Goal: Task Accomplishment & Management: Manage account settings

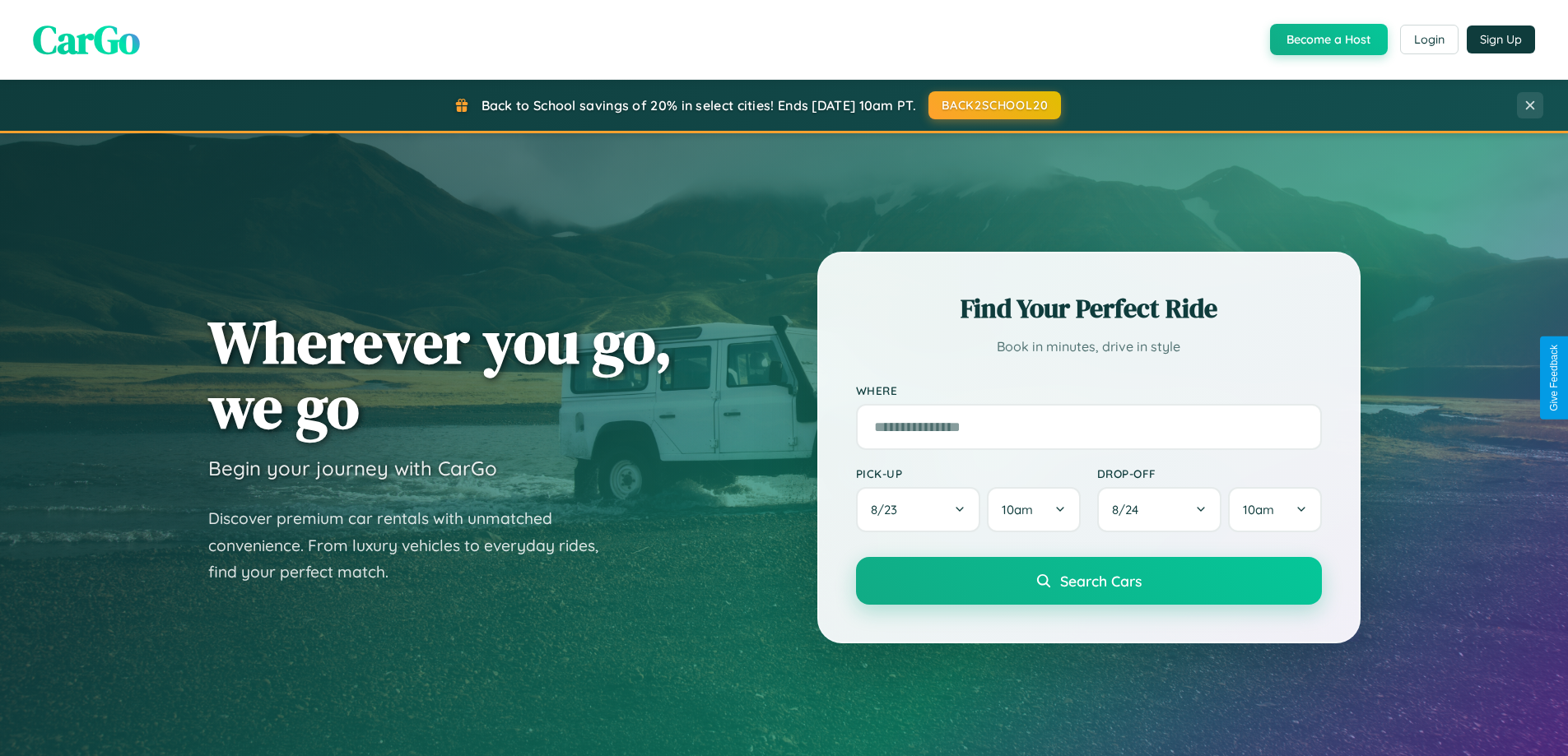
scroll to position [709, 0]
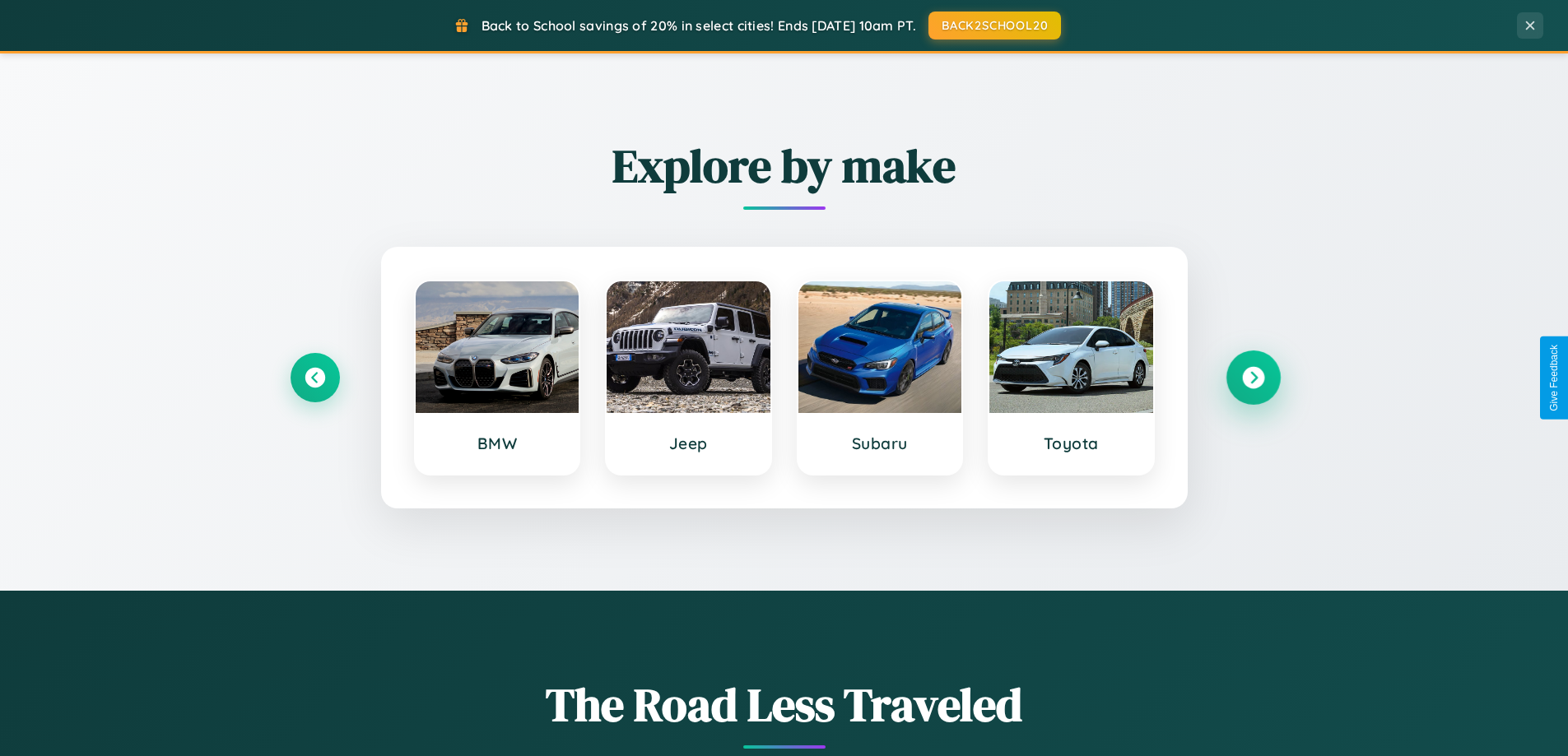
click at [1253, 378] on icon at bounding box center [1253, 378] width 22 height 22
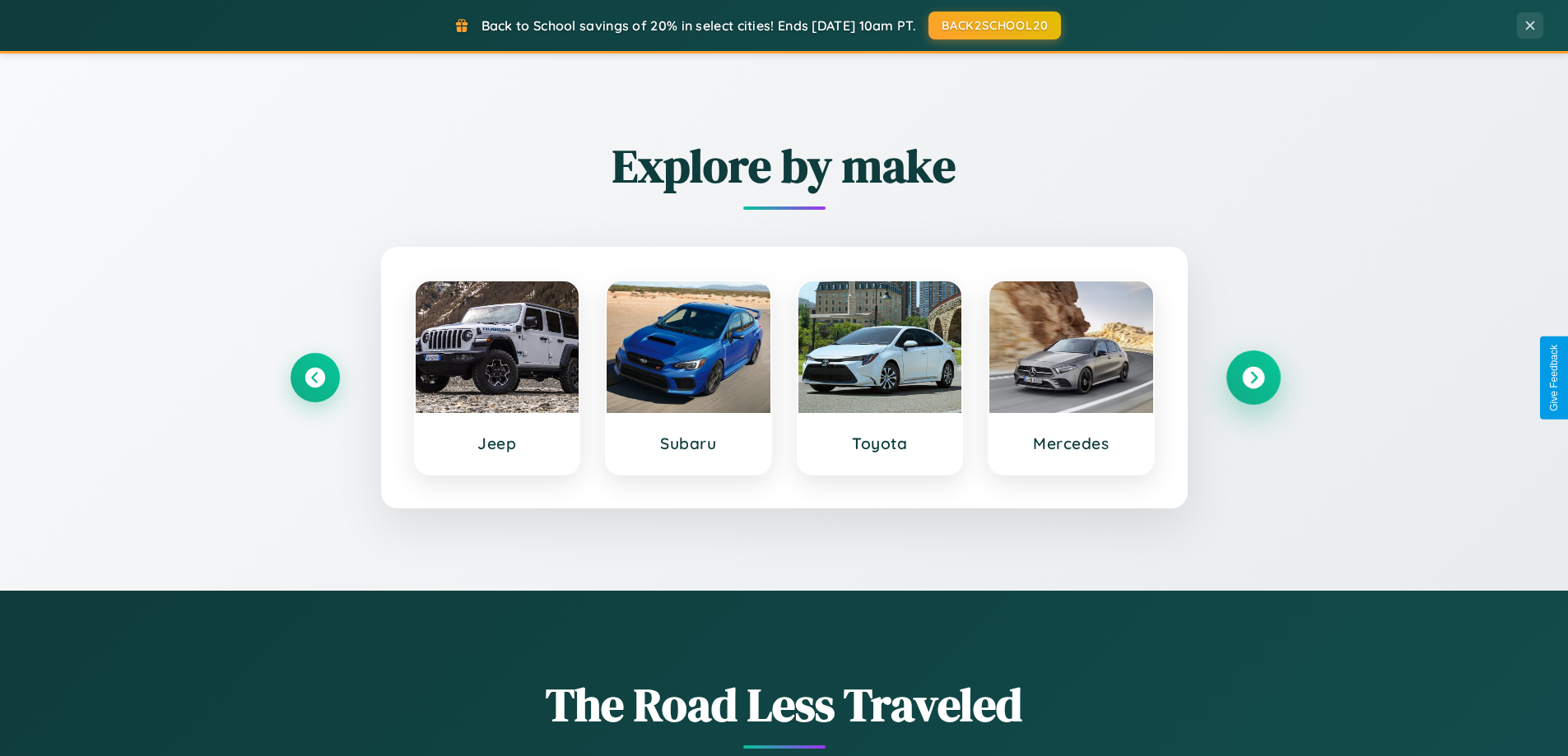
click at [1253, 378] on icon at bounding box center [1253, 378] width 22 height 22
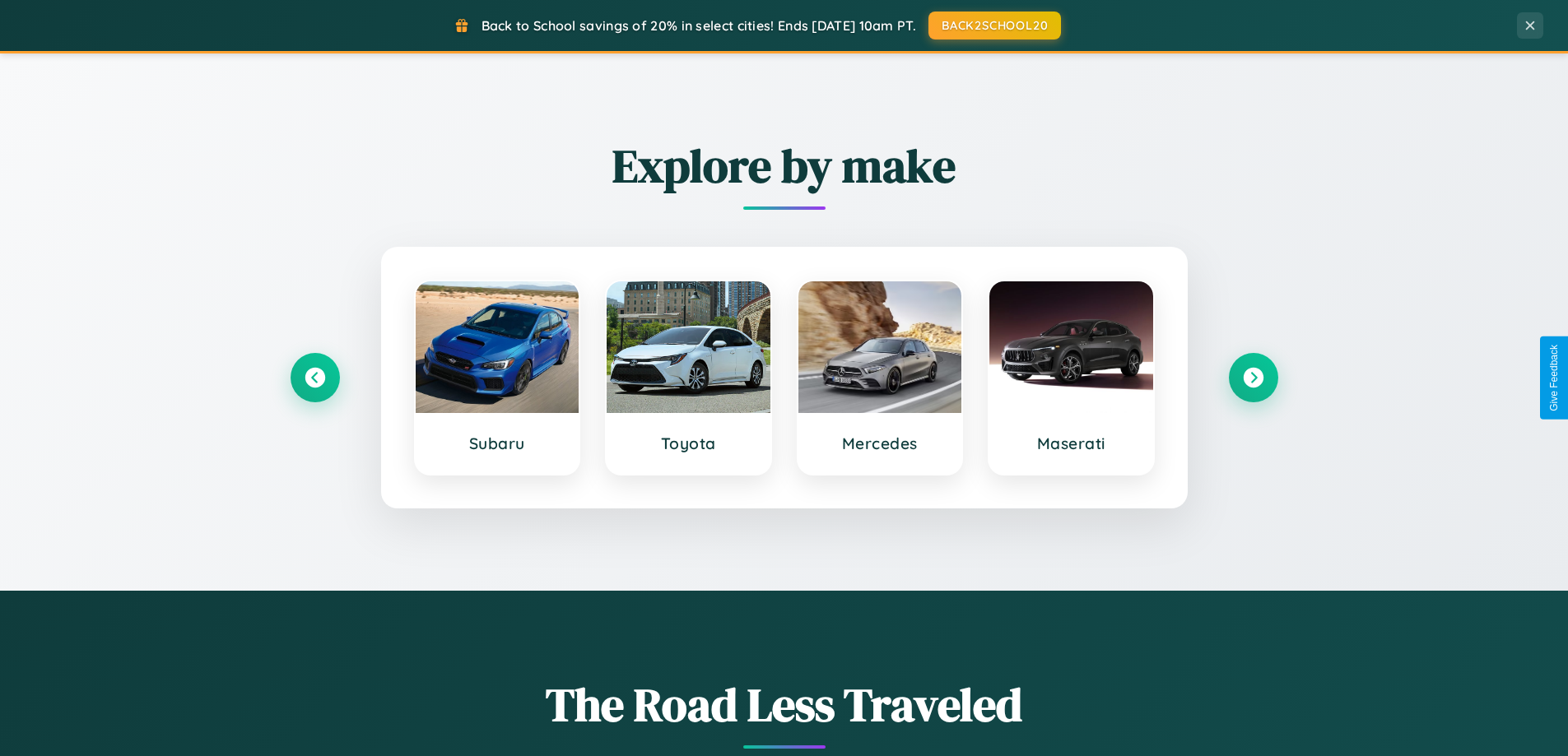
scroll to position [0, 0]
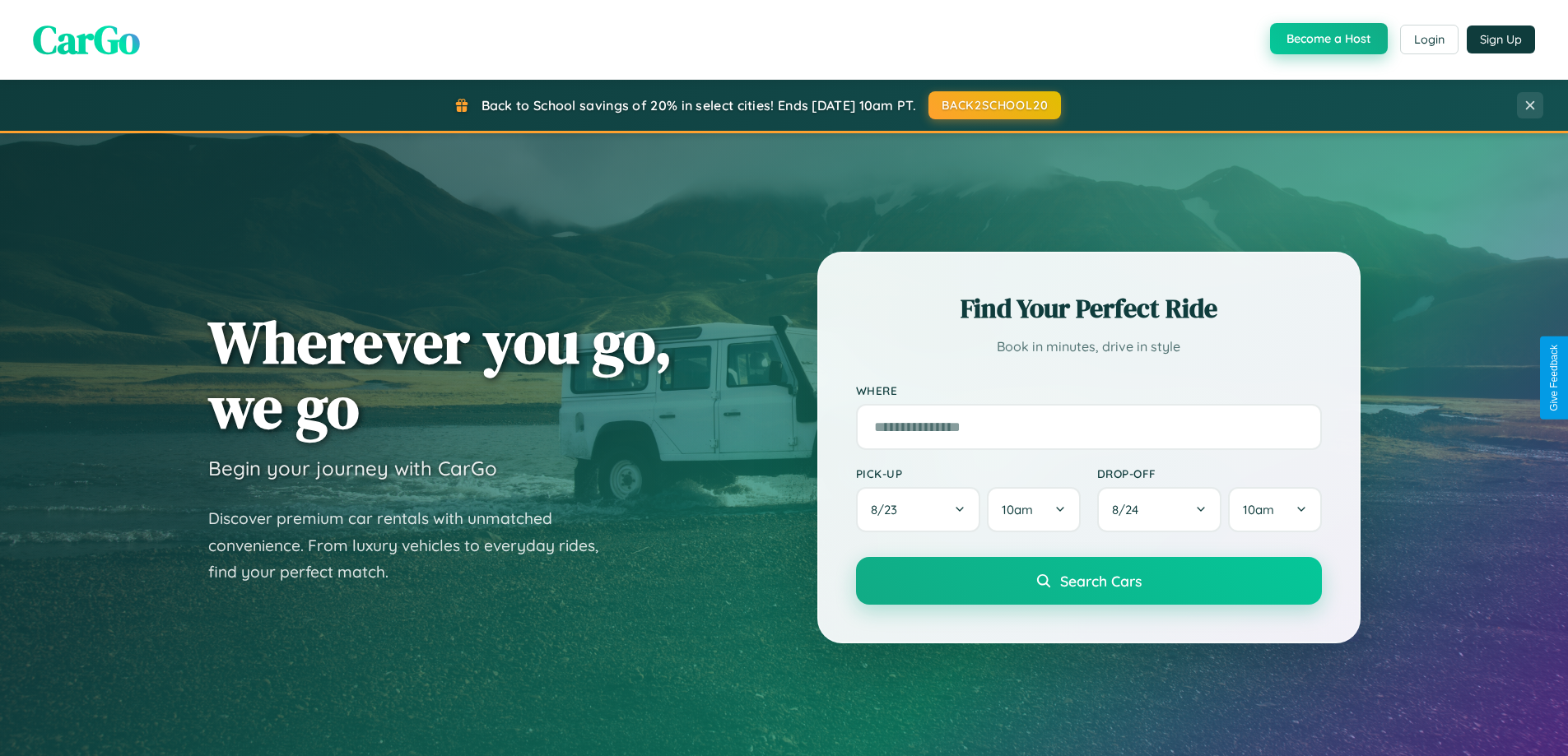
click at [1327, 39] on button "Become a Host" at bounding box center [1329, 38] width 118 height 31
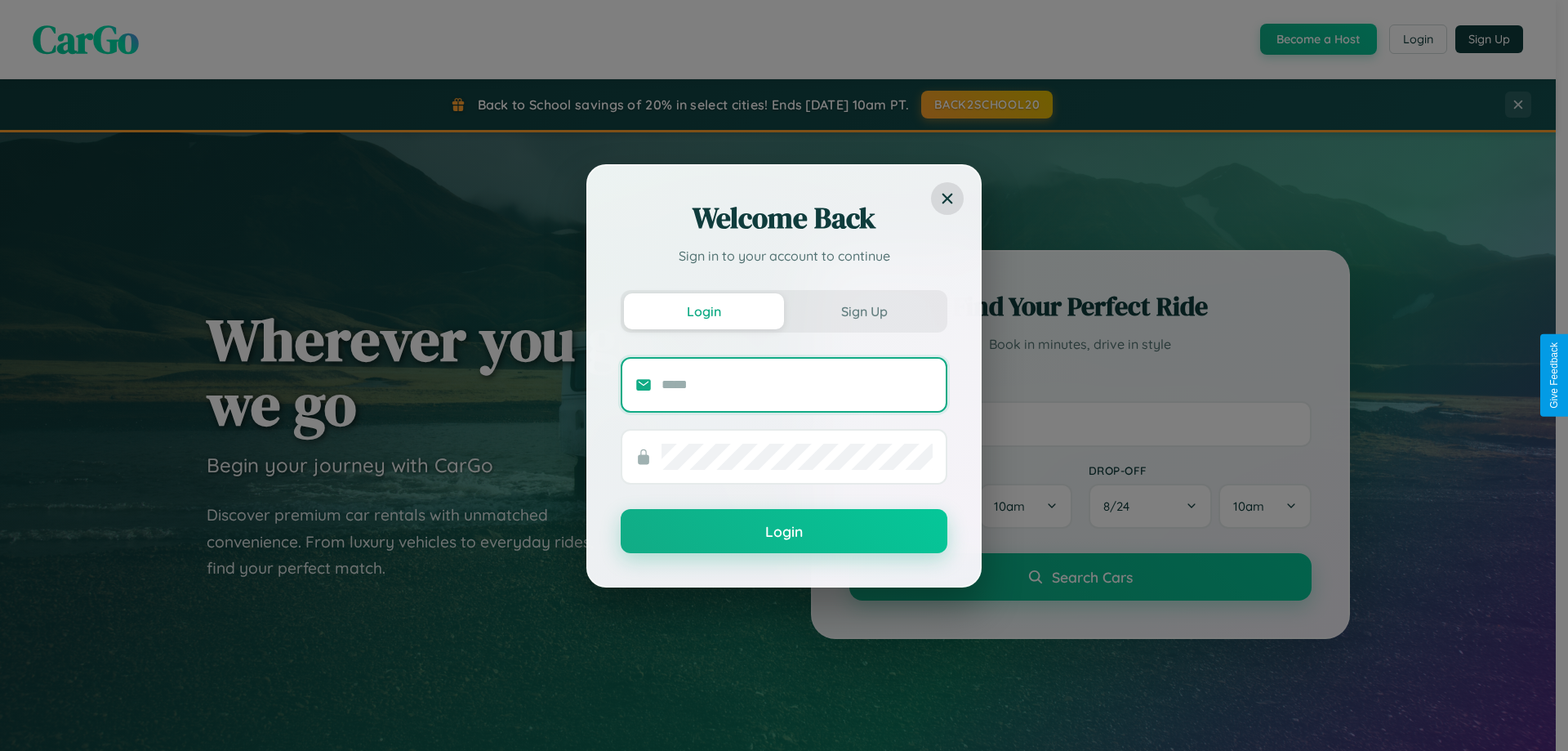
click at [797, 384] on input "text" at bounding box center [797, 385] width 271 height 26
type input "**********"
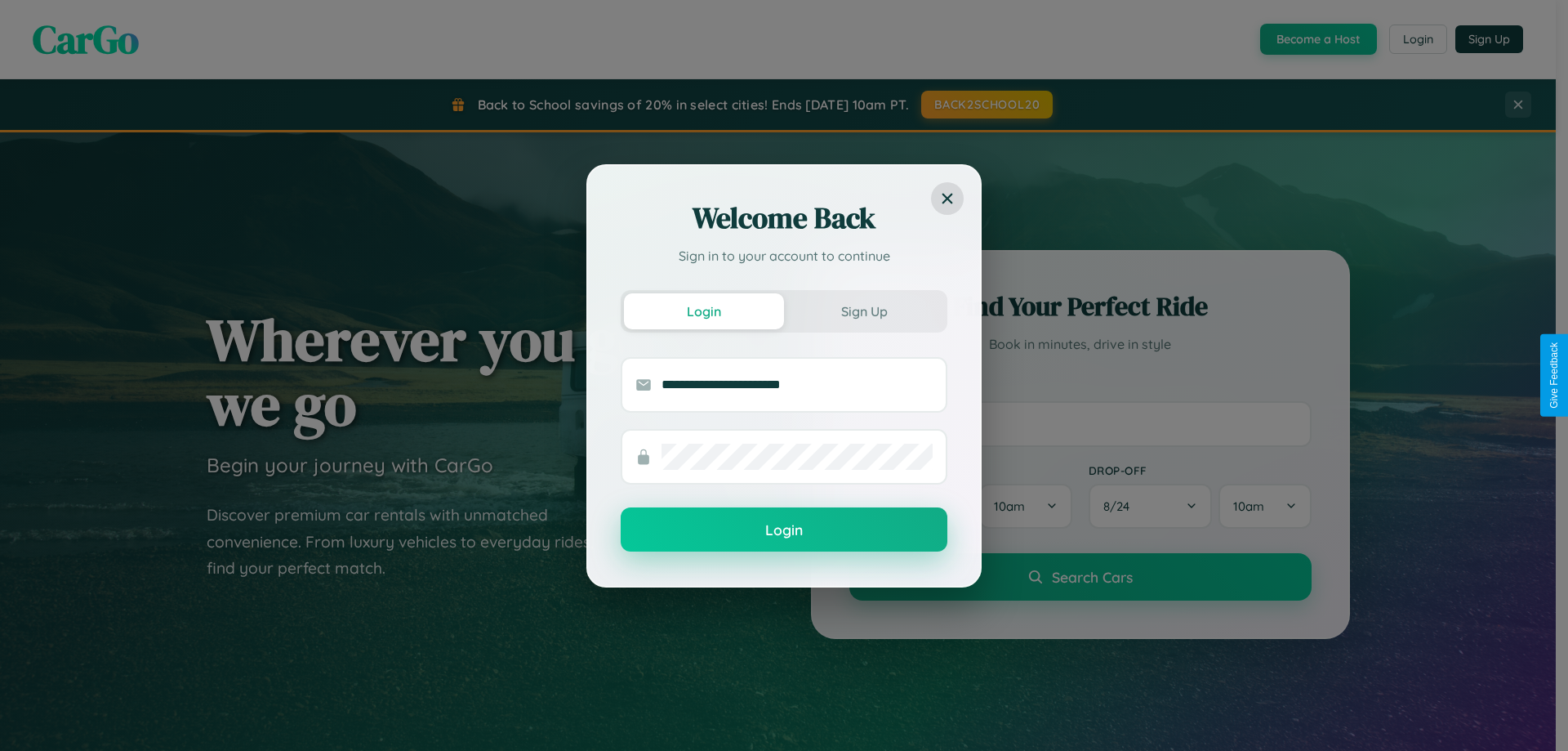
click at [784, 531] on button "Login" at bounding box center [784, 529] width 327 height 44
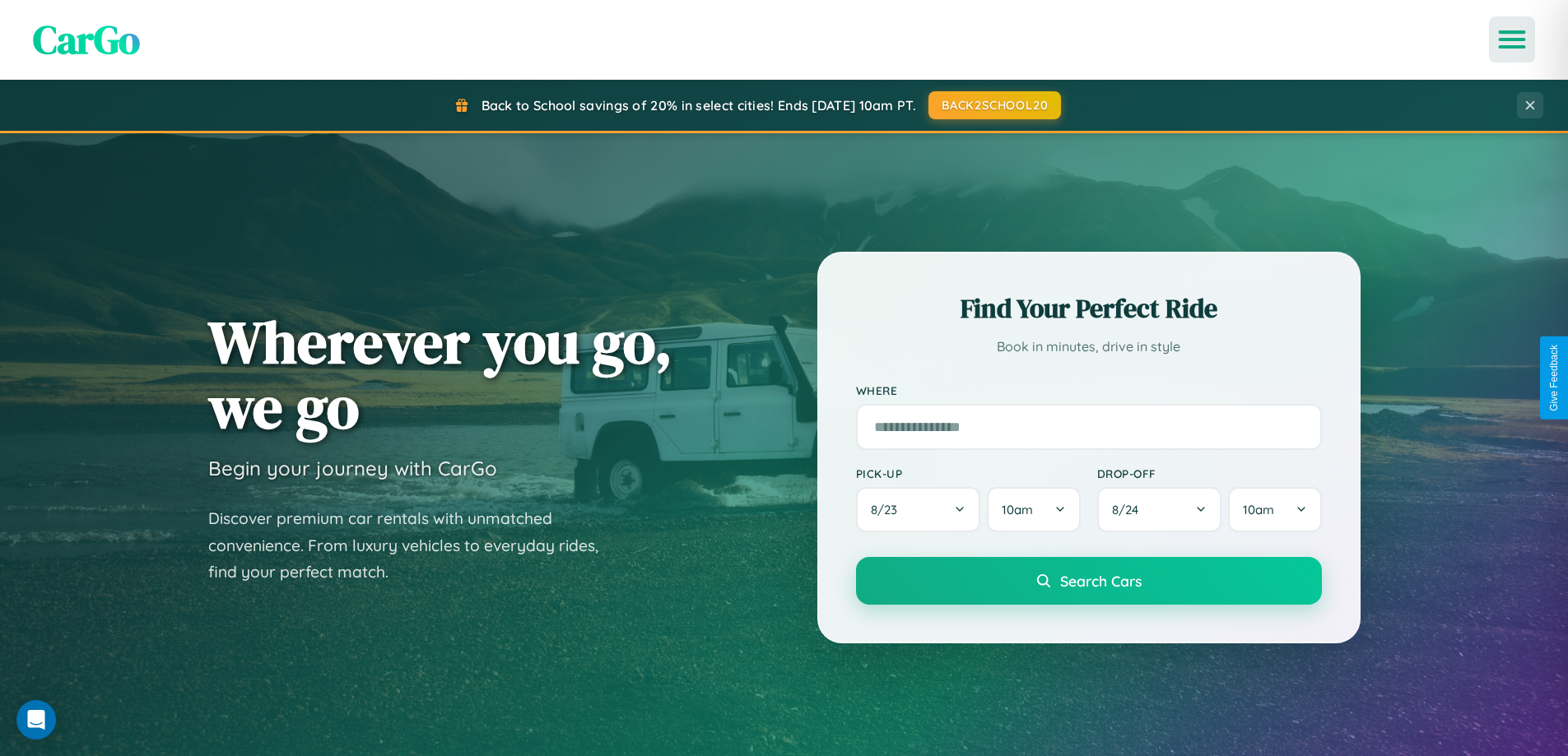
click at [1512, 39] on icon "Open menu" at bounding box center [1512, 39] width 24 height 15
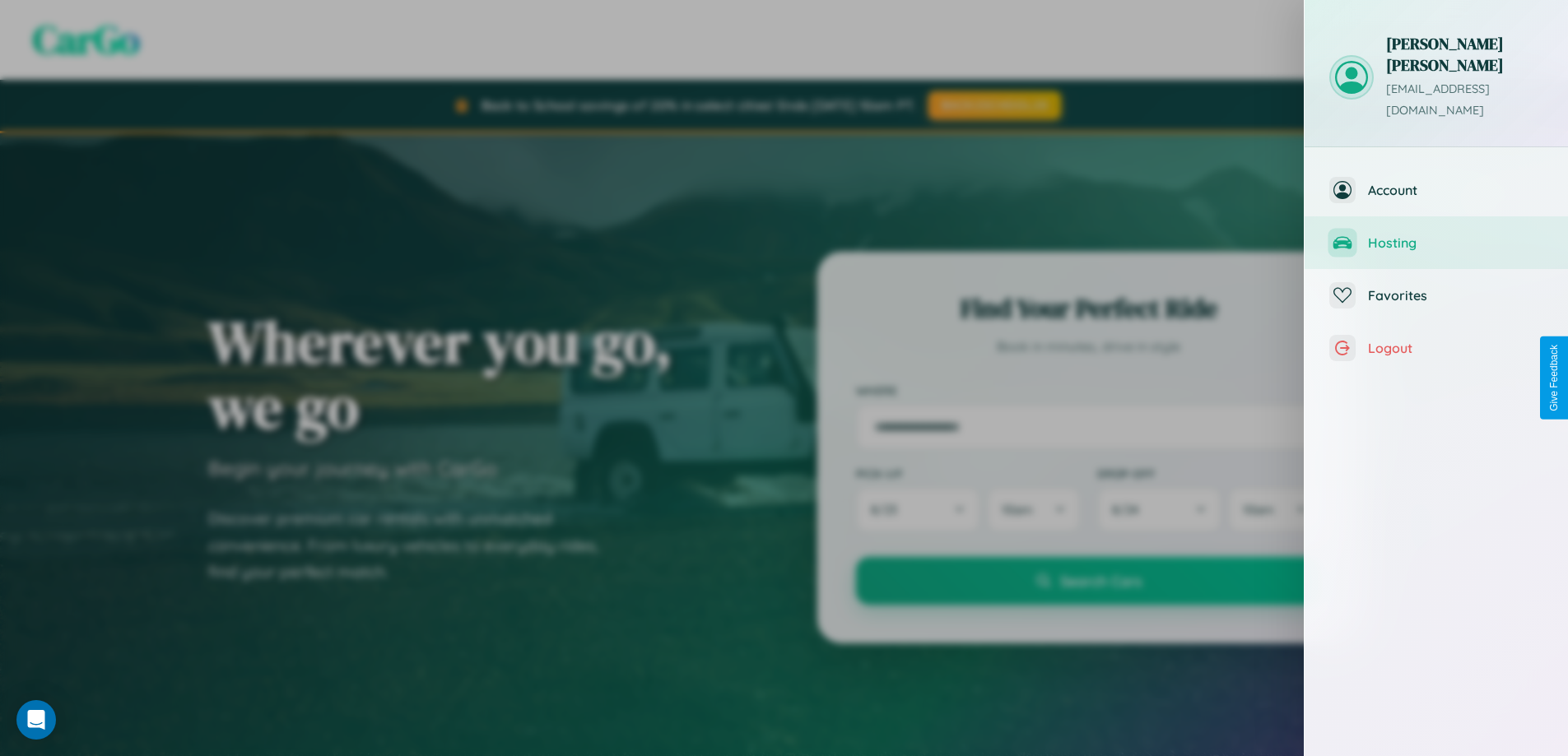
click at [1436, 234] on span "Hosting" at bounding box center [1455, 243] width 176 height 17
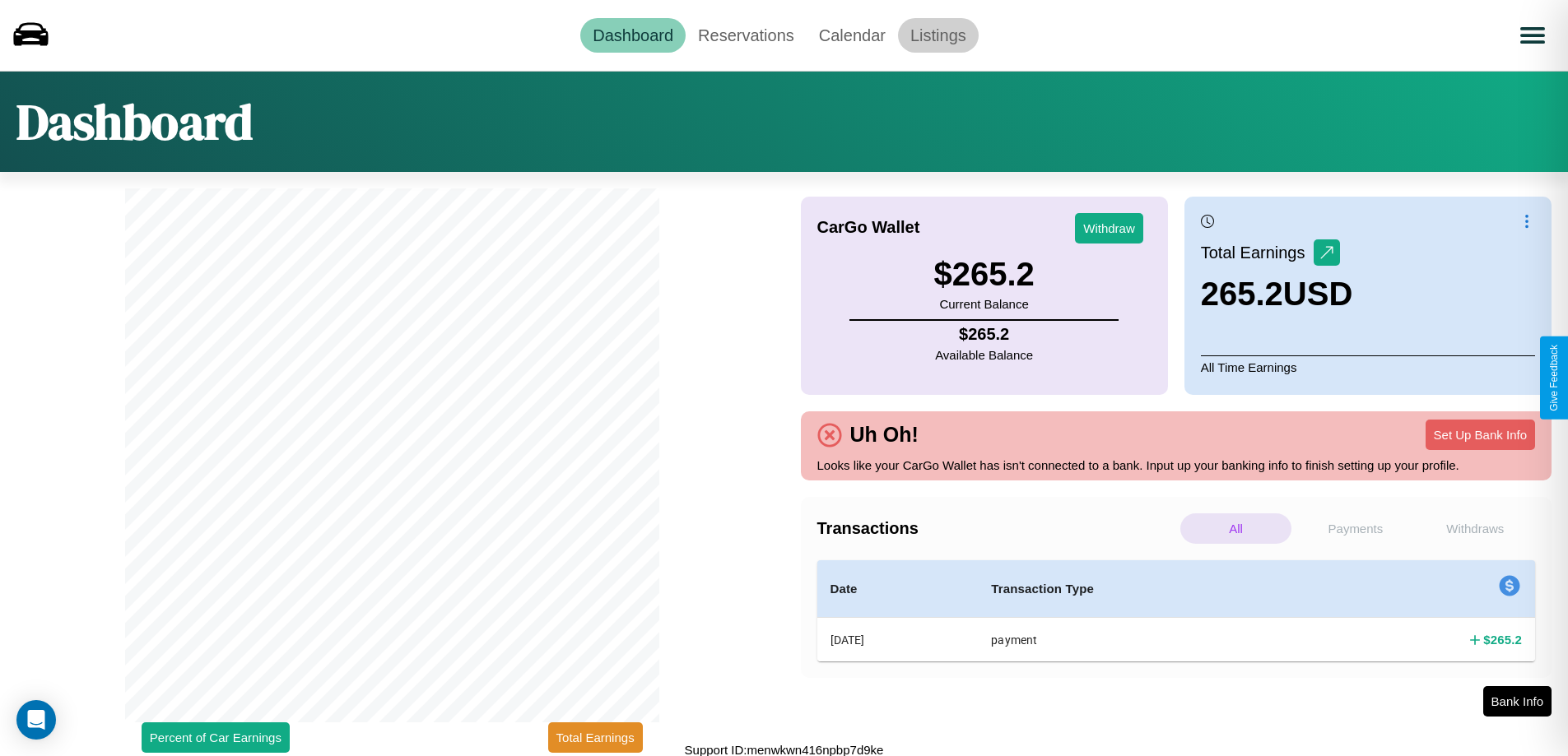
click at [937, 34] on link "Listings" at bounding box center [938, 35] width 81 height 34
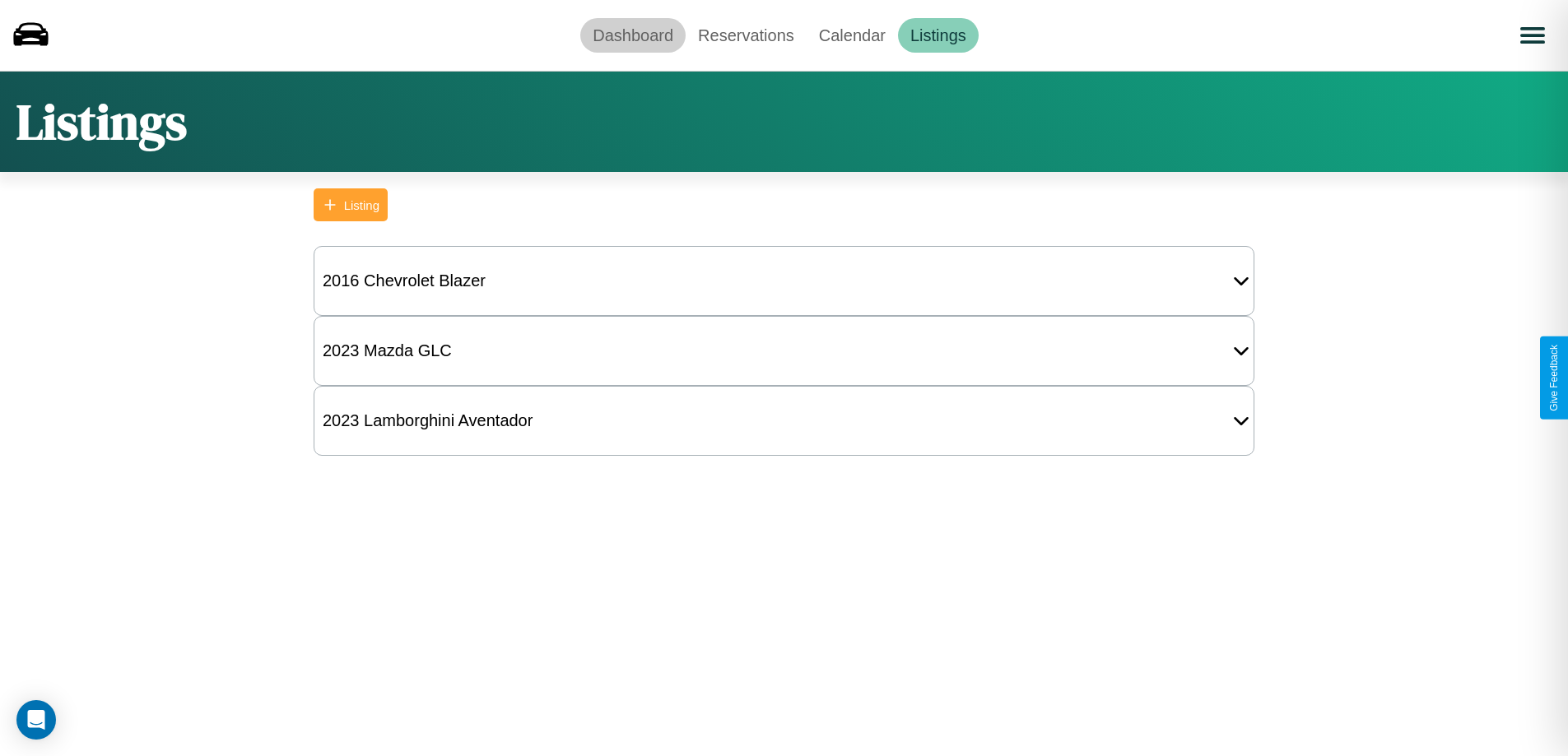
click at [633, 34] on link "Dashboard" at bounding box center [632, 35] width 105 height 34
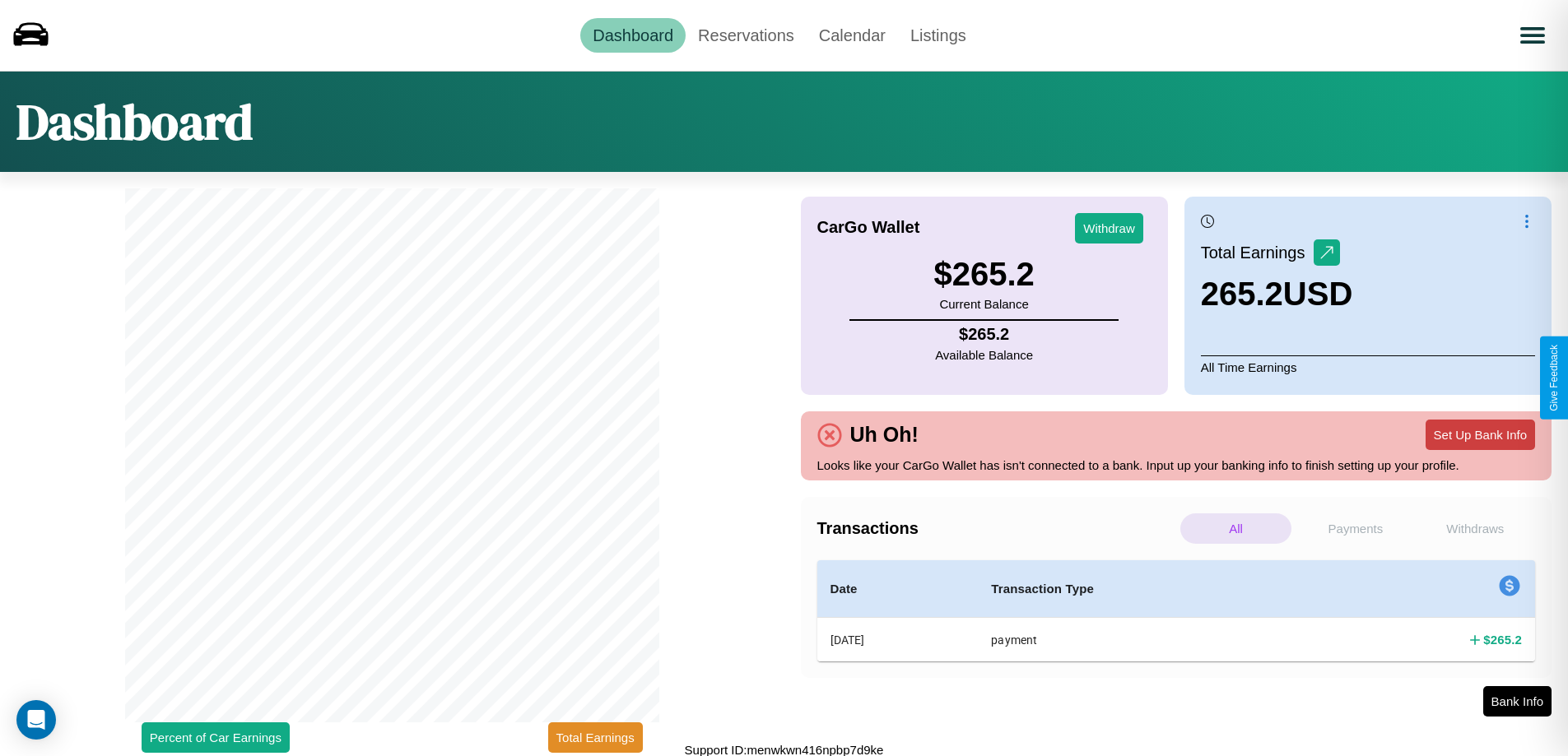
click at [1480, 434] on button "Set Up Bank Info" at bounding box center [1480, 434] width 109 height 30
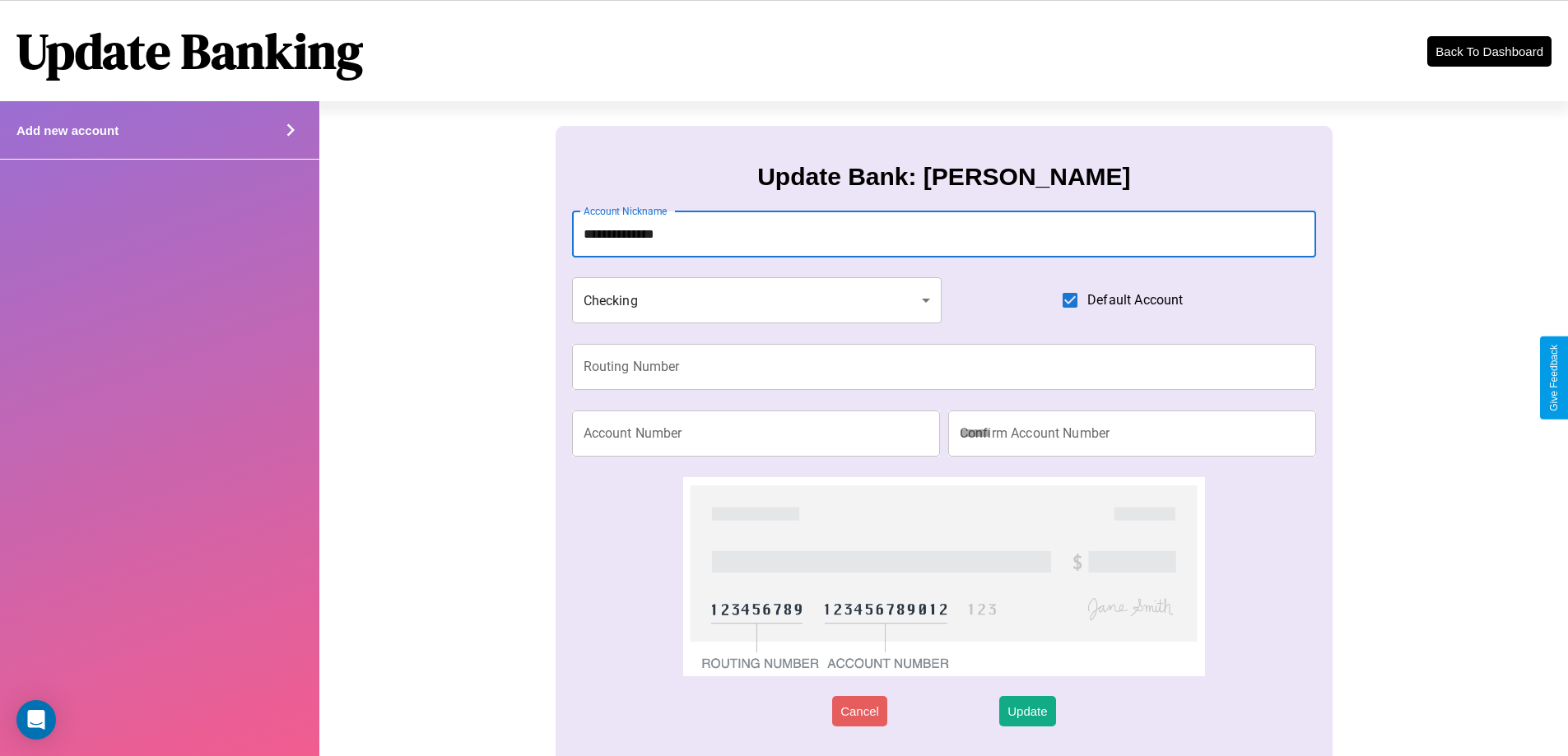
type input "**********"
